Goal: Information Seeking & Learning: Learn about a topic

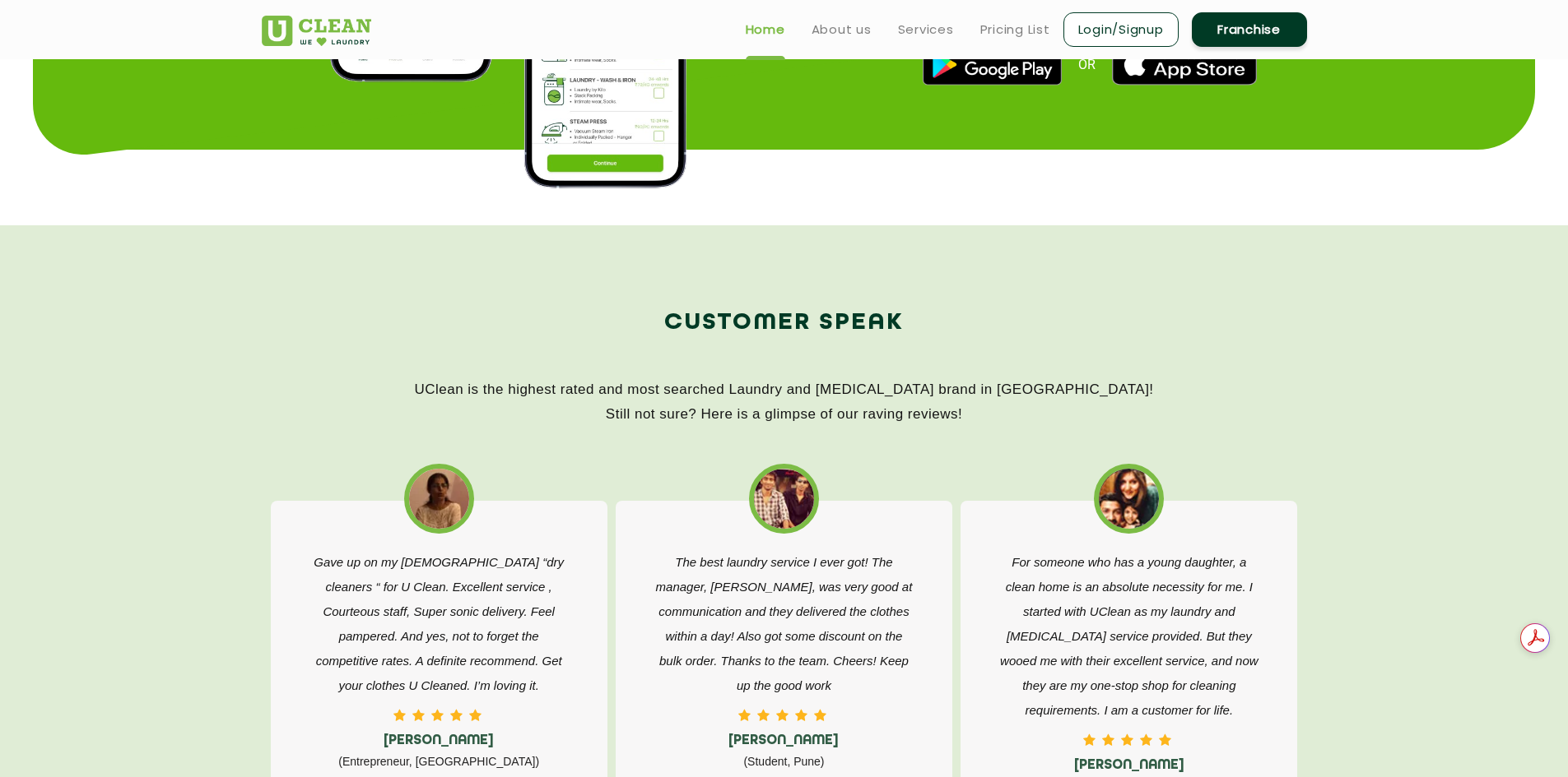
scroll to position [2221, 0]
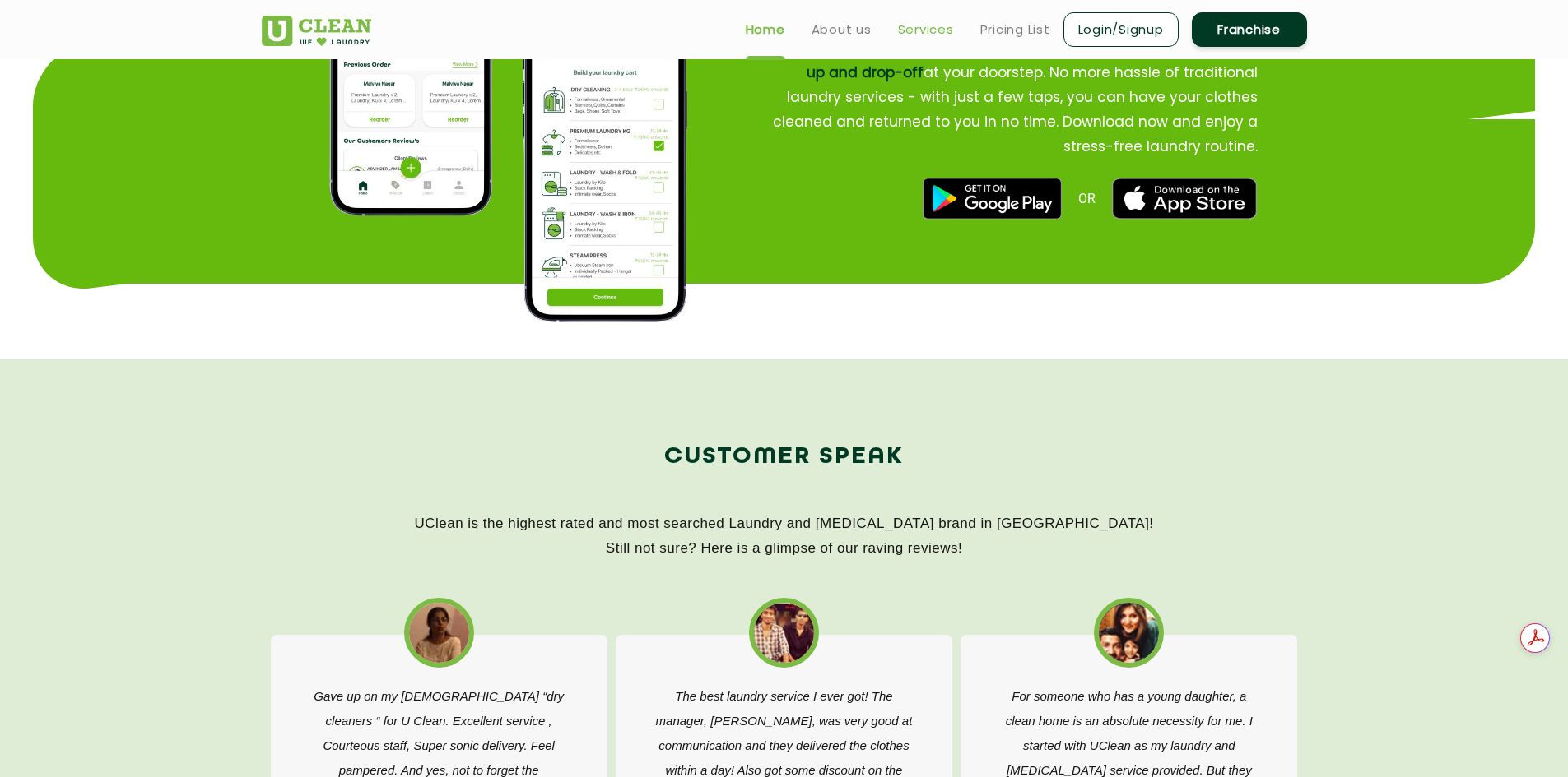
click at [921, 29] on link "Services" at bounding box center [926, 30] width 56 height 20
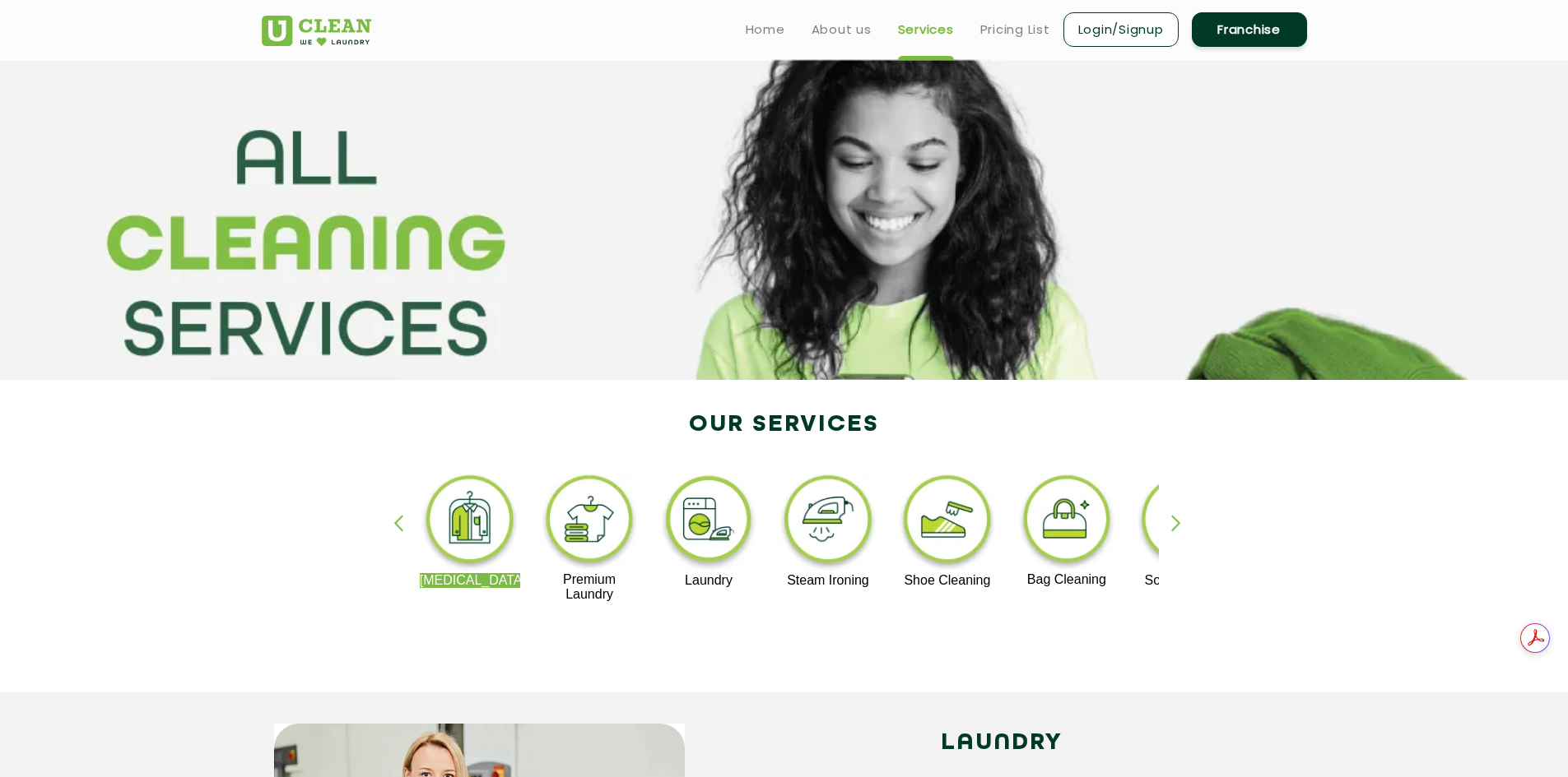
click at [1221, 29] on link "Franchise" at bounding box center [1249, 30] width 116 height 35
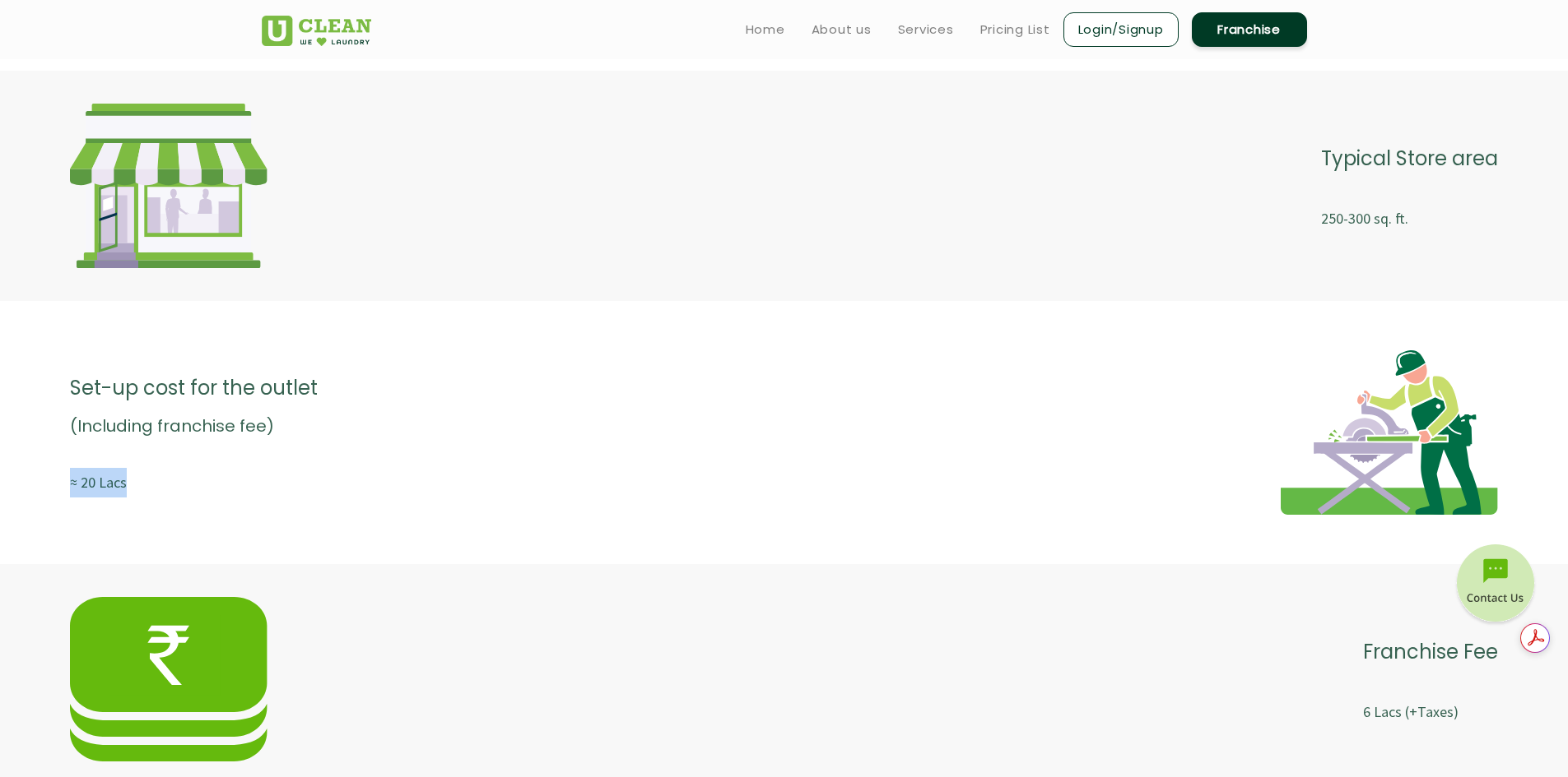
drag, startPoint x: 153, startPoint y: 483, endPoint x: 53, endPoint y: 470, distance: 100.8
type textarea "≈ 20 Lacs"
click at [53, 470] on div "Set-up cost for the outlet (Including franchise fee) ≈ 20 Lacs" at bounding box center [784, 432] width 1568 height 230
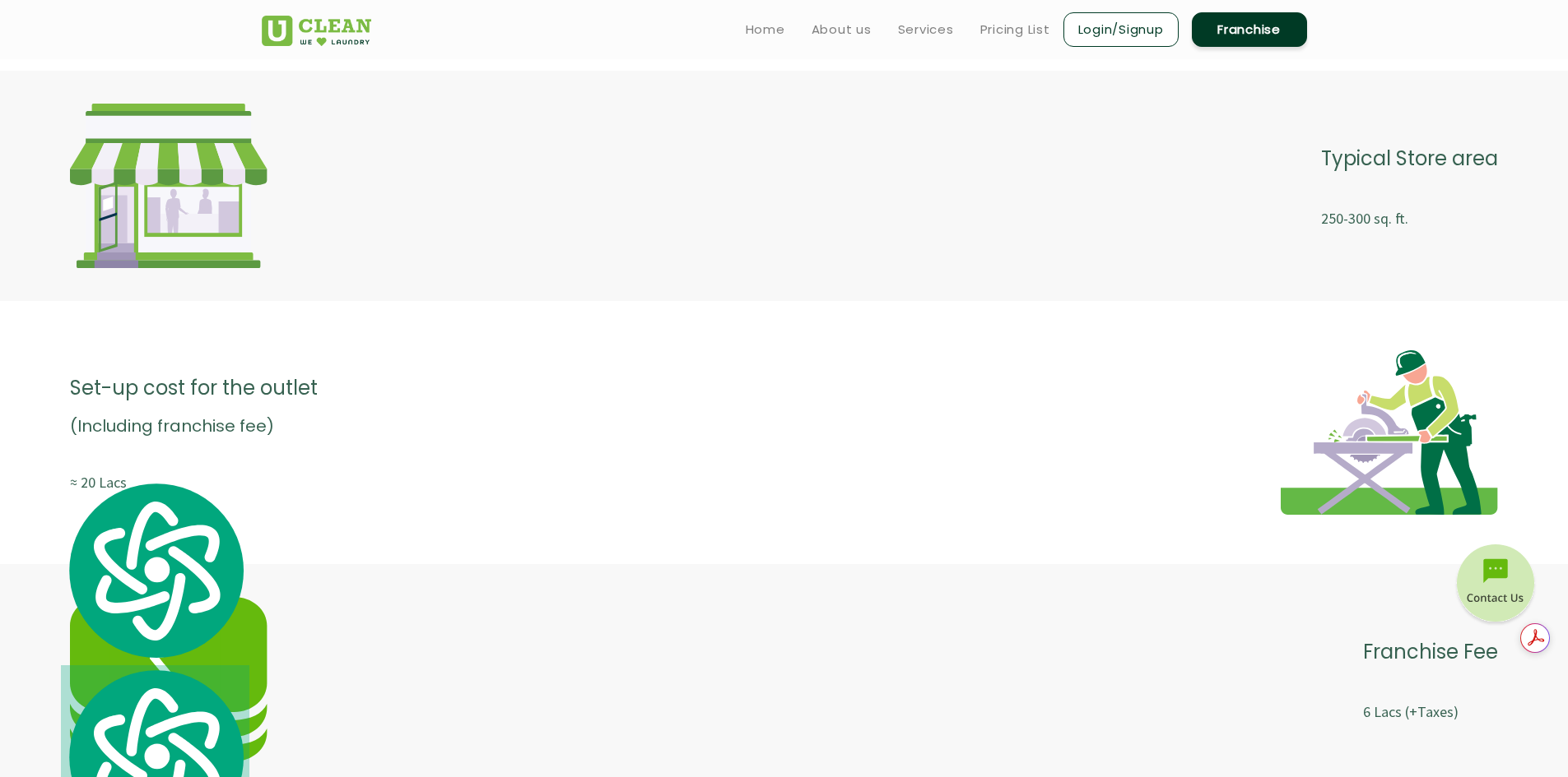
click at [267, 427] on p "(Including franchise fee)" at bounding box center [194, 426] width 248 height 35
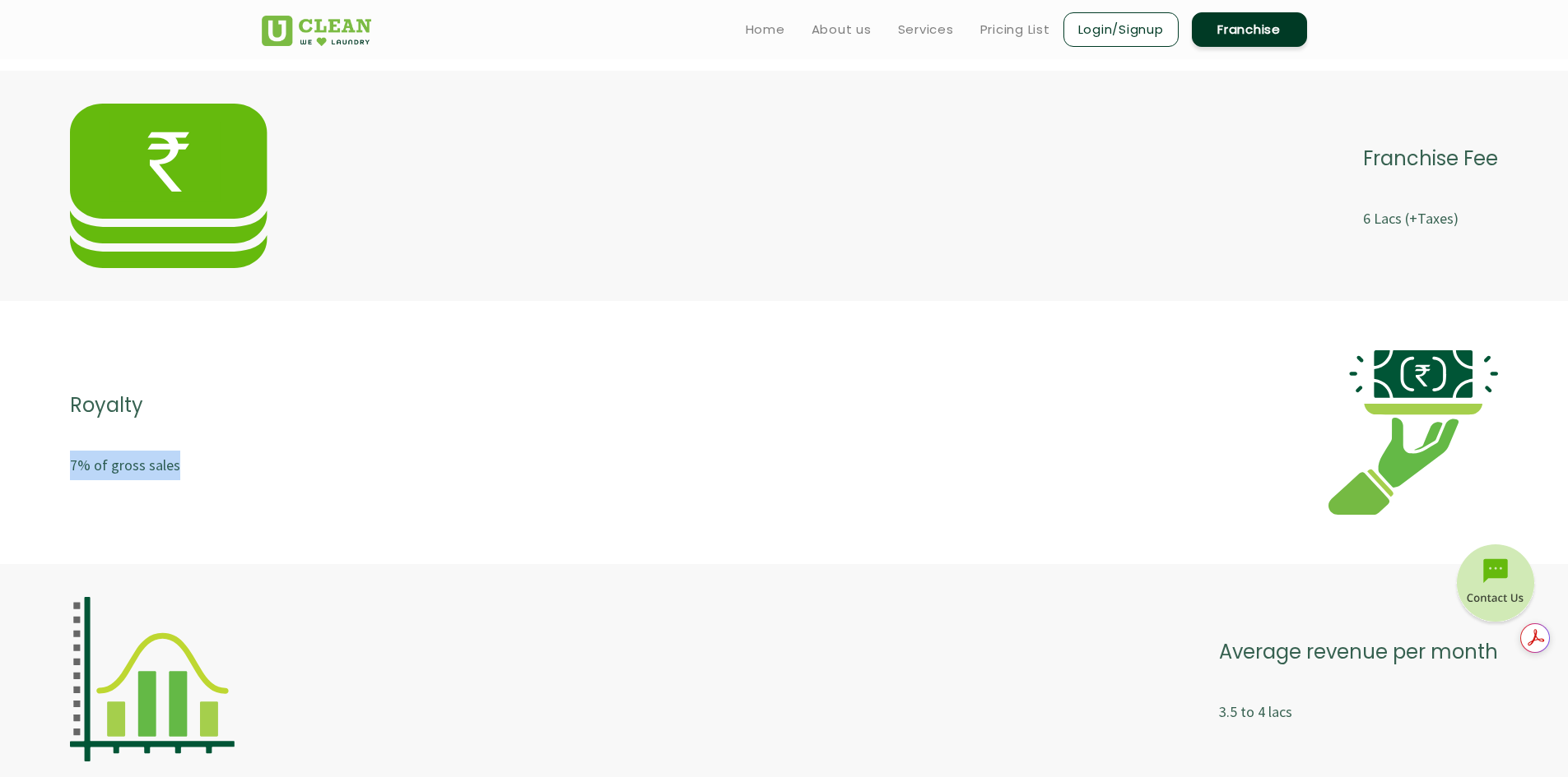
drag, startPoint x: 215, startPoint y: 470, endPoint x: -45, endPoint y: 470, distance: 260.0
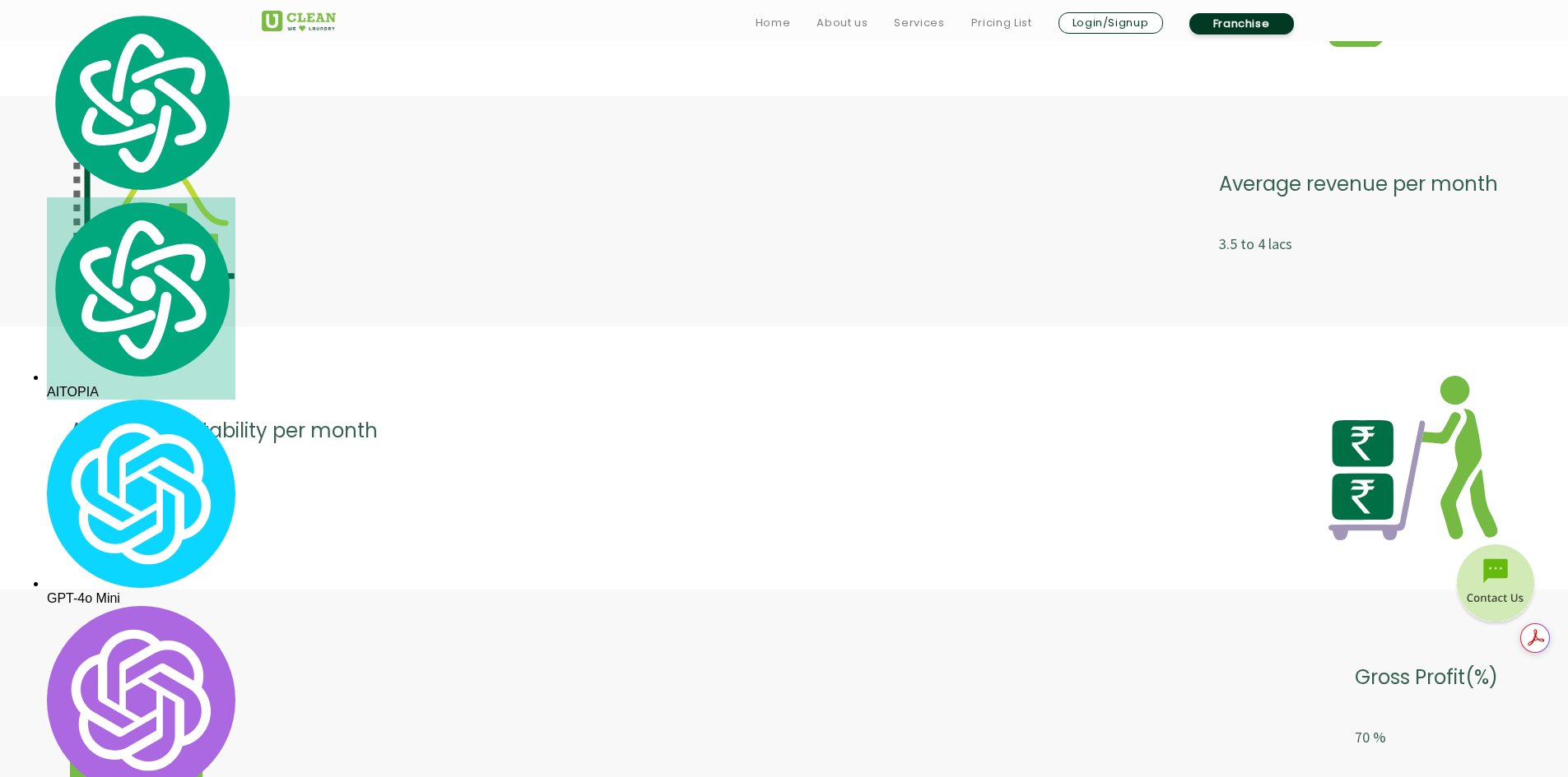
scroll to position [3702, 0]
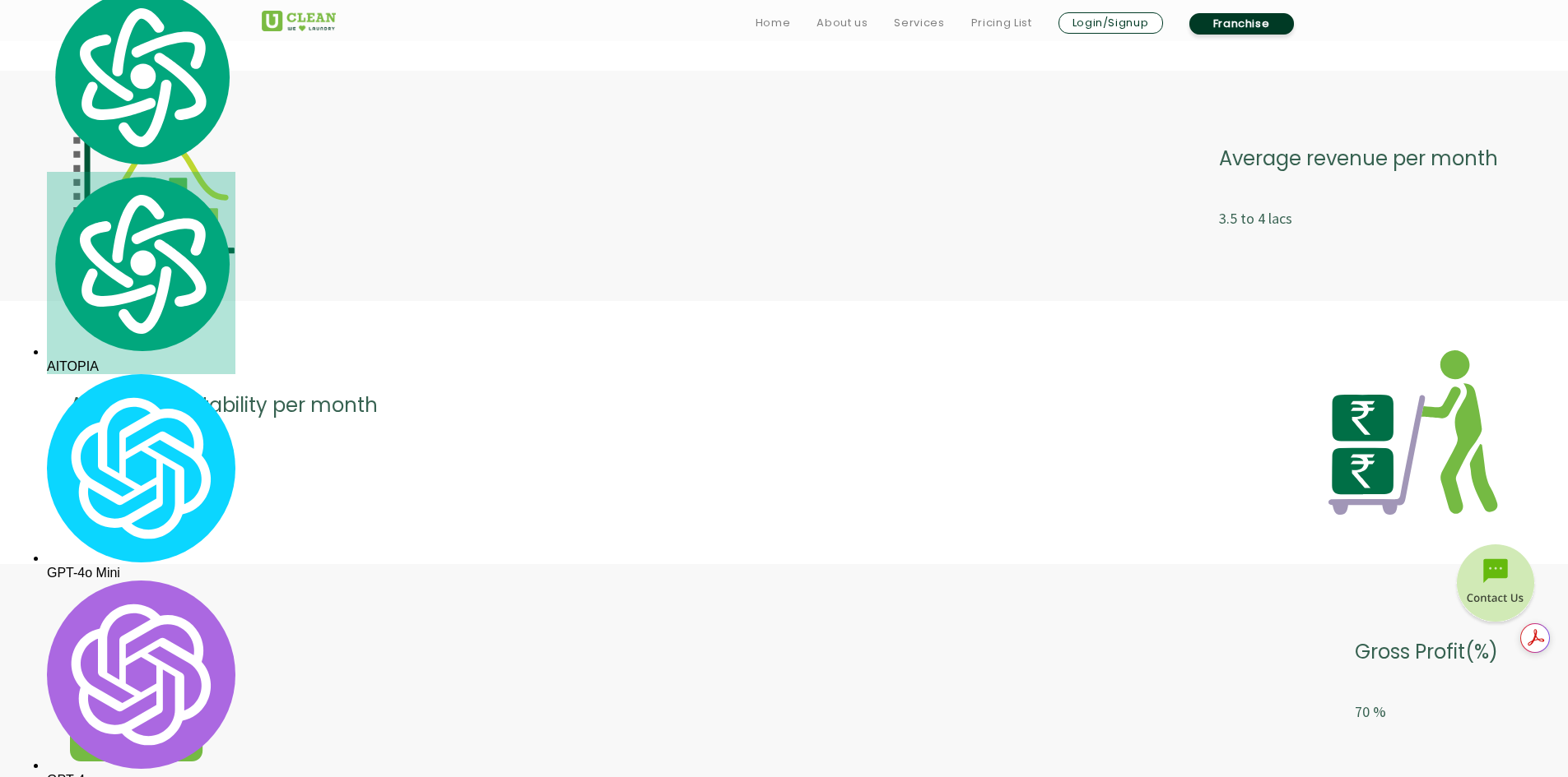
drag, startPoint x: 153, startPoint y: 468, endPoint x: 24, endPoint y: 466, distance: 129.0
click at [24, 466] on div "Average profitability per month 1.5 to 2 lacs" at bounding box center [784, 432] width 1568 height 230
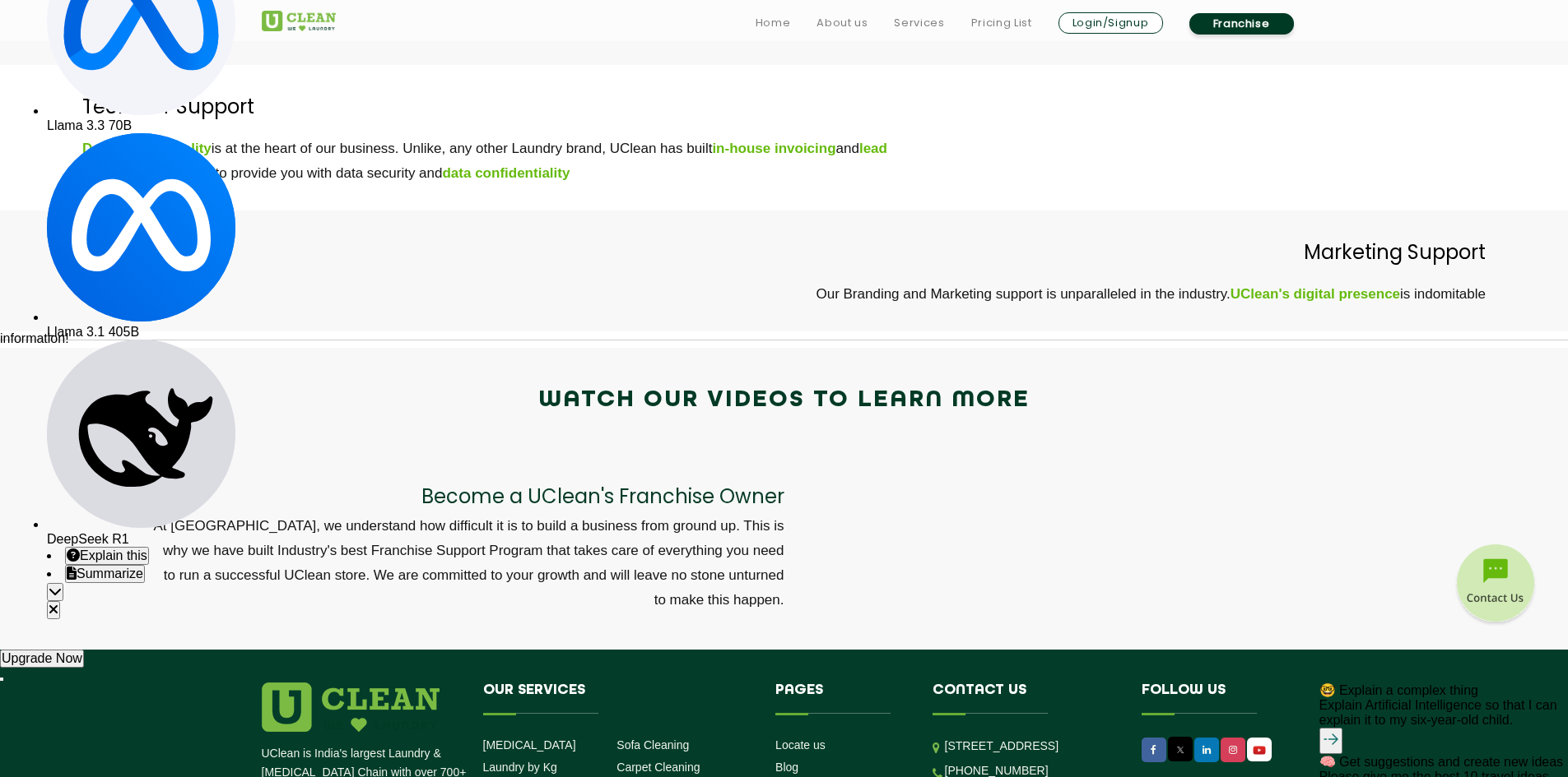
scroll to position [5265, 0]
